Goal: Transaction & Acquisition: Purchase product/service

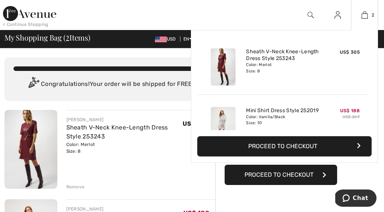
click at [279, 147] on button "Proceed to Checkout" at bounding box center [284, 146] width 174 height 20
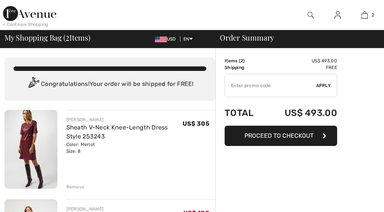
checkbox input "true"
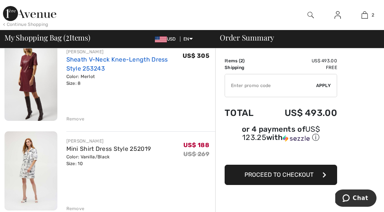
scroll to position [75, 0]
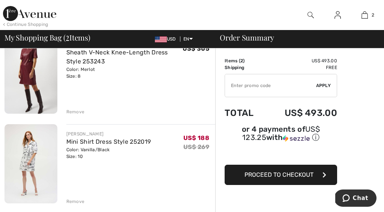
click at [69, 113] on div "Remove" at bounding box center [75, 111] width 18 height 7
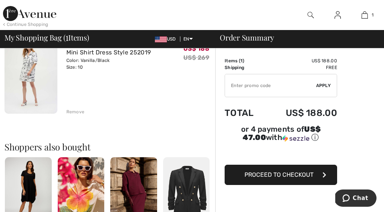
click at [286, 178] on span "Proceed to Checkout" at bounding box center [279, 174] width 69 height 7
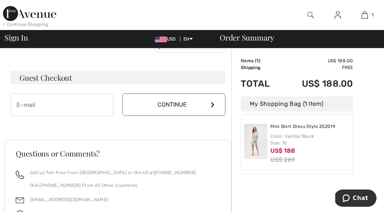
scroll to position [218, 0]
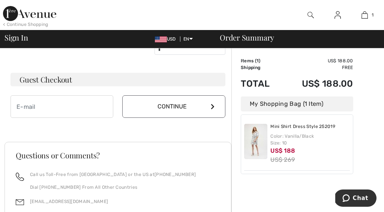
click at [215, 107] on button "Continue" at bounding box center [173, 106] width 103 height 23
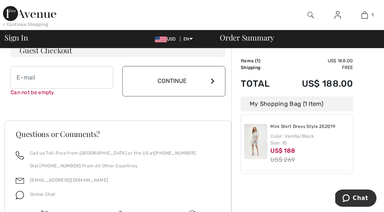
scroll to position [254, 0]
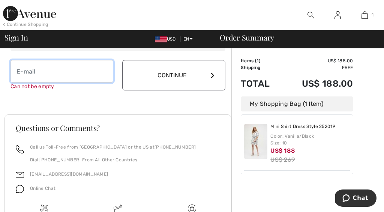
click at [24, 74] on input "email" at bounding box center [62, 71] width 103 height 23
type input "cba@stx.rr.com"
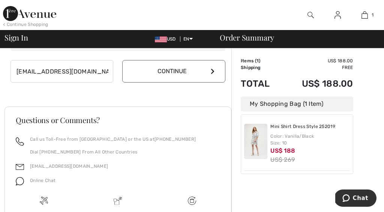
click at [167, 74] on button "Continue" at bounding box center [173, 71] width 103 height 23
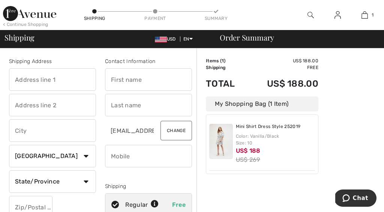
type input "916 Calle del Norte"
type input "Laredo"
select select "0"
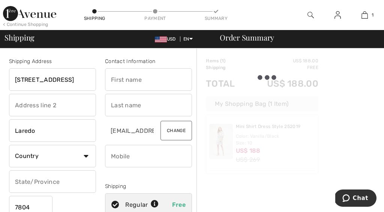
type input "78041"
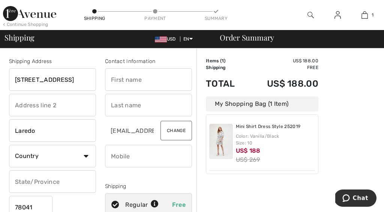
type input "Cristina"
type input "Alexander"
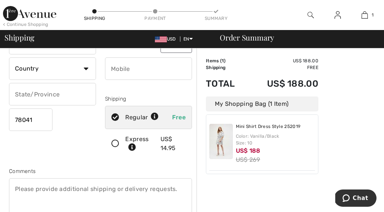
scroll to position [87, 0]
type input "9567634550"
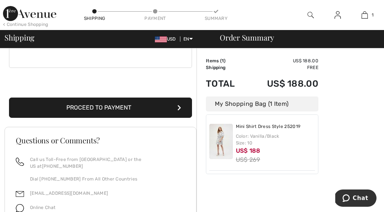
scroll to position [237, 0]
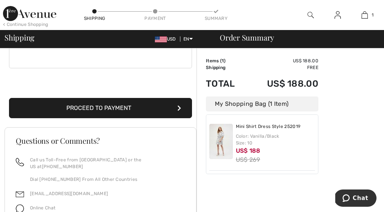
click at [145, 104] on button "Proceed to Payment" at bounding box center [100, 108] width 183 height 20
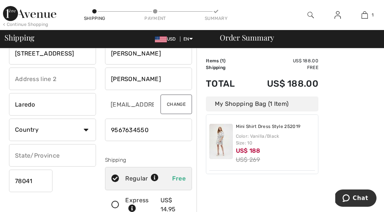
scroll to position [27, 0]
type input "[GEOGRAPHIC_DATA]"
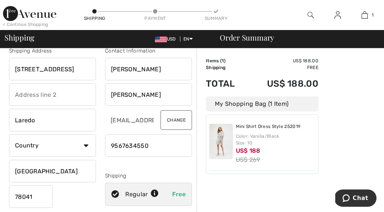
scroll to position [2, 0]
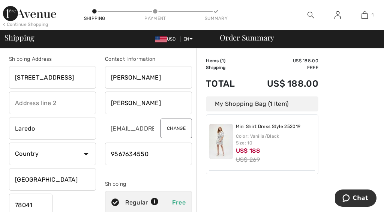
click at [24, 78] on input "916 Calle del Norte" at bounding box center [52, 77] width 87 height 23
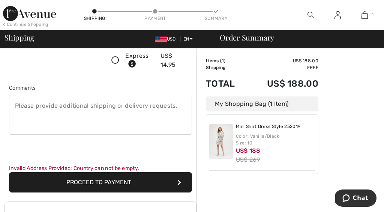
scroll to position [188, 0]
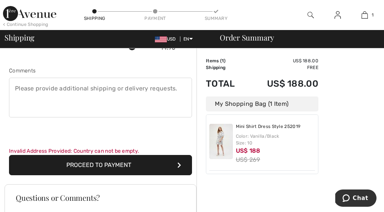
click at [95, 167] on button "Proceed to Payment" at bounding box center [100, 165] width 183 height 20
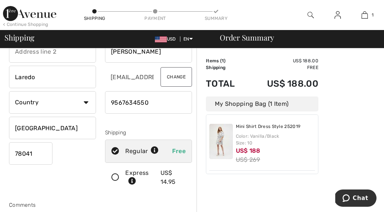
scroll to position [51, 0]
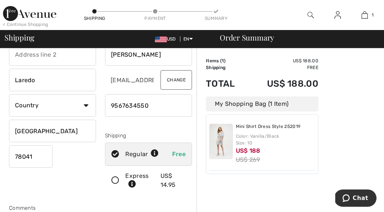
select select "US"
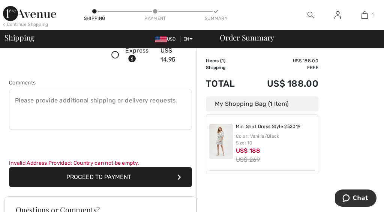
scroll to position [198, 0]
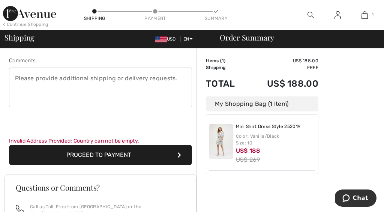
click at [142, 154] on button "Proceed to Payment" at bounding box center [100, 155] width 183 height 20
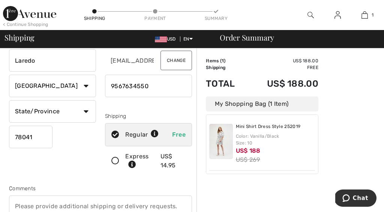
scroll to position [70, 0]
select select "[GEOGRAPHIC_DATA]"
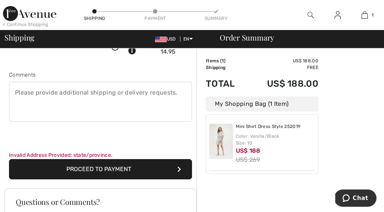
scroll to position [185, 0]
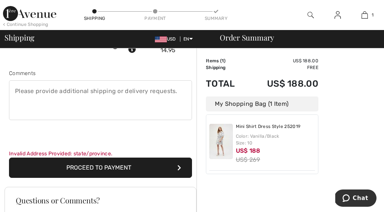
click at [134, 167] on button "Proceed to Payment" at bounding box center [100, 168] width 183 height 20
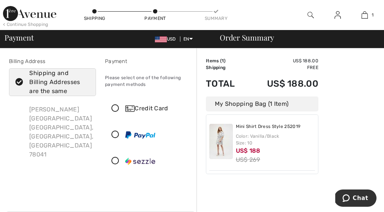
click at [115, 107] on icon at bounding box center [115, 109] width 20 height 8
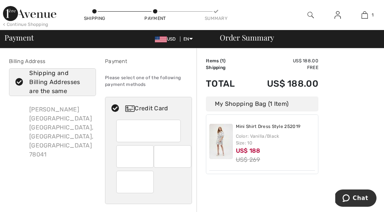
click at [122, 131] on iframe at bounding box center [149, 130] width 54 height 17
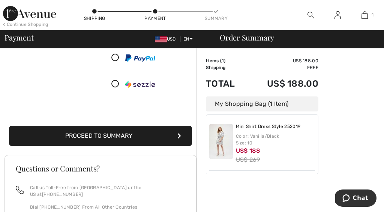
scroll to position [167, 0]
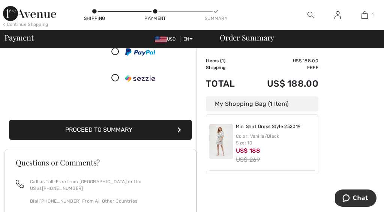
click at [131, 126] on button "Proceed to Summary" at bounding box center [100, 130] width 183 height 20
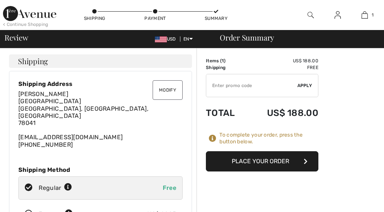
checkbox input "true"
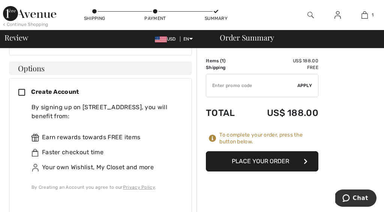
scroll to position [319, 0]
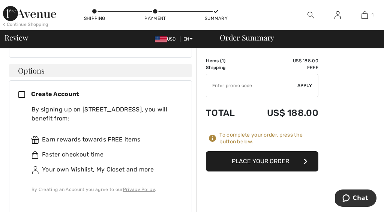
click at [23, 91] on icon at bounding box center [24, 95] width 13 height 8
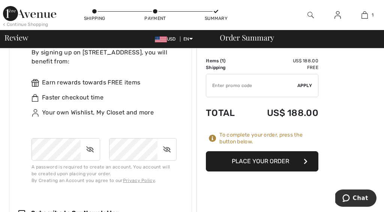
scroll to position [377, 0]
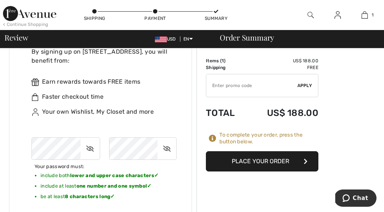
click at [91, 140] on icon at bounding box center [90, 148] width 19 height 17
click at [166, 140] on icon at bounding box center [167, 148] width 19 height 17
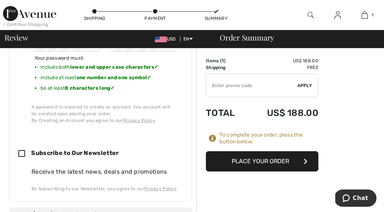
scroll to position [488, 0]
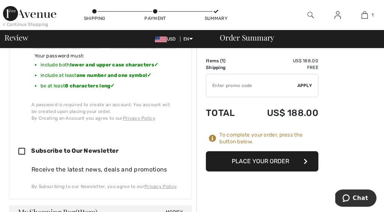
click at [240, 161] on button "Place Your Order" at bounding box center [262, 161] width 113 height 20
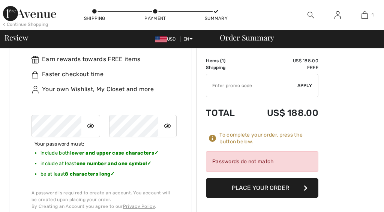
scroll to position [0, 0]
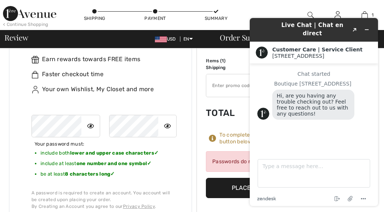
click at [166, 117] on icon at bounding box center [167, 125] width 18 height 17
click at [168, 117] on icon at bounding box center [167, 125] width 19 height 17
click at [225, 185] on button "Place Your Order" at bounding box center [262, 188] width 113 height 20
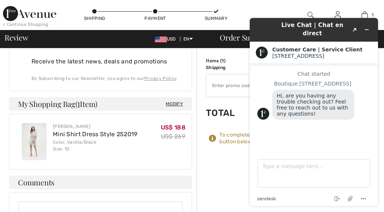
scroll to position [657, 0]
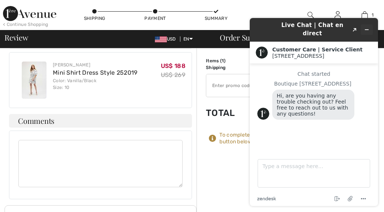
click at [366, 27] on icon "Minimize widget" at bounding box center [366, 29] width 5 height 5
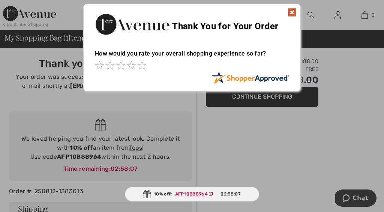
click at [287, 11] on div "Thank You for Your Order" at bounding box center [192, 23] width 217 height 38
click at [290, 11] on img at bounding box center [292, 12] width 9 height 9
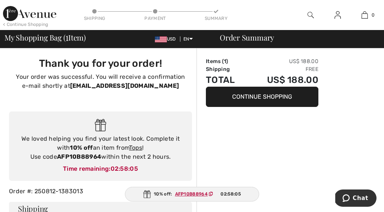
click at [236, 93] on button "Continue Shopping" at bounding box center [262, 97] width 113 height 20
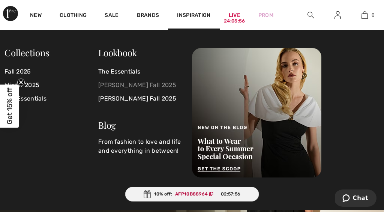
click at [127, 84] on link "[PERSON_NAME] Fall 2025" at bounding box center [140, 85] width 85 height 14
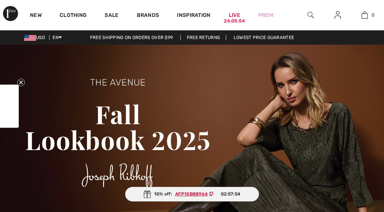
checkbox input "true"
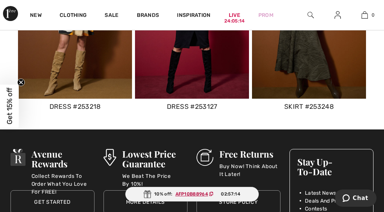
scroll to position [2919, 0]
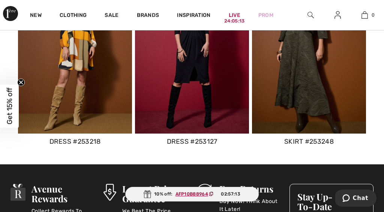
click at [81, 62] on img at bounding box center [75, 54] width 114 height 160
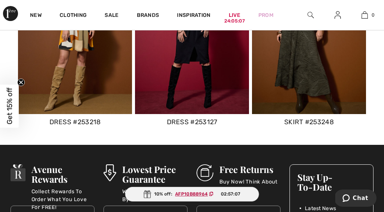
scroll to position [2917, 0]
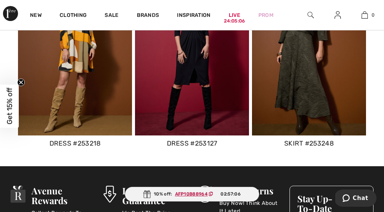
click at [88, 140] on div "dress #253218" at bounding box center [75, 143] width 114 height 10
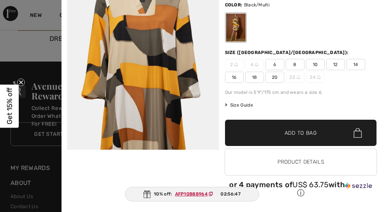
scroll to position [3062, 0]
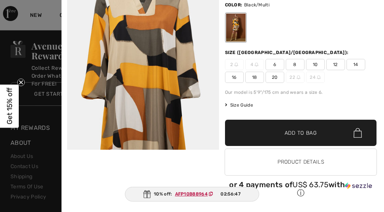
click at [273, 158] on button "Product Details" at bounding box center [301, 162] width 152 height 26
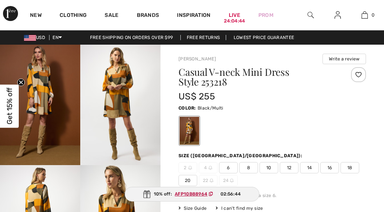
checkbox input "true"
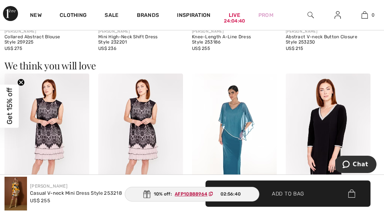
scroll to position [646, 0]
